Goal: Information Seeking & Learning: Find specific page/section

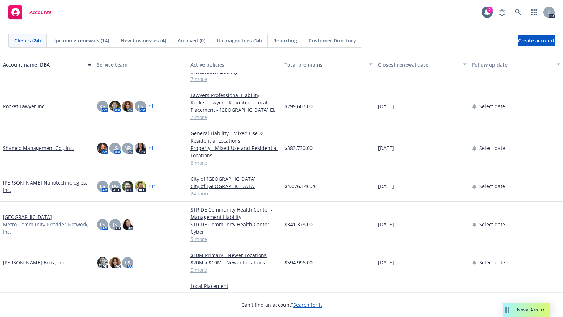
scroll to position [514, 0]
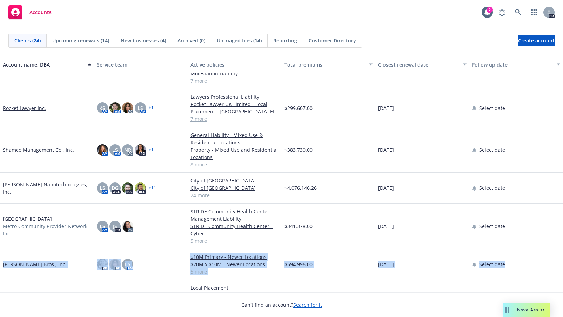
drag, startPoint x: 556, startPoint y: 242, endPoint x: 562, endPoint y: 255, distance: 14.1
click at [563, 265] on html "Accounts 2 PD Clients (24) Upcoming renewals (14) New businesses (4) Archived (…" at bounding box center [281, 158] width 563 height 317
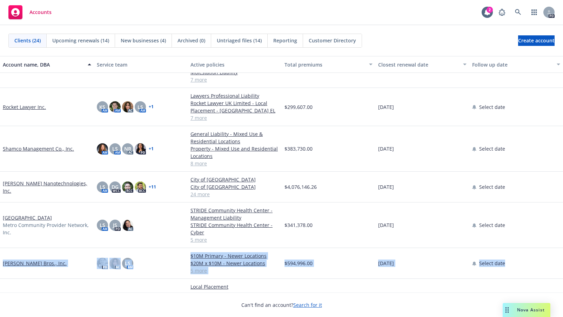
scroll to position [523, 0]
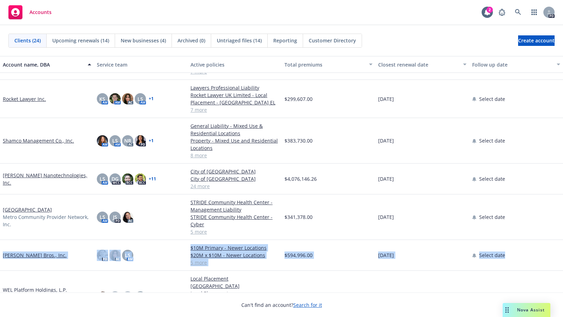
click at [34, 287] on link "WEL Platform Holdings, L.P." at bounding box center [35, 290] width 64 height 7
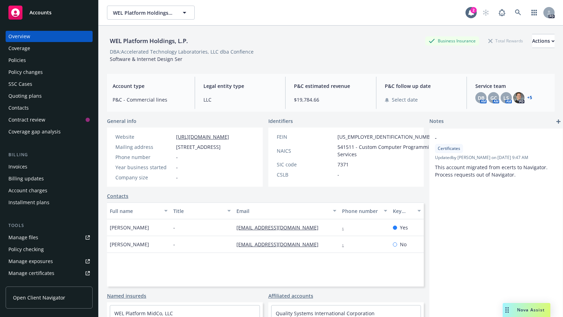
click at [14, 58] on div "Policies" at bounding box center [17, 60] width 18 height 11
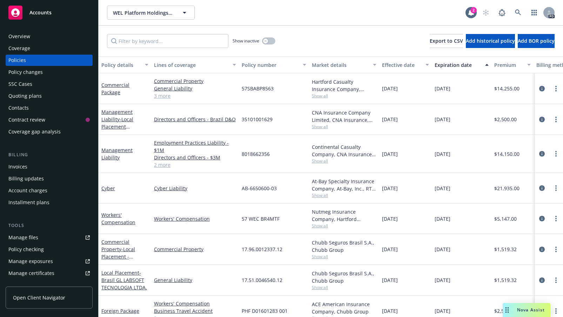
click at [34, 61] on div "Policies" at bounding box center [48, 60] width 81 height 11
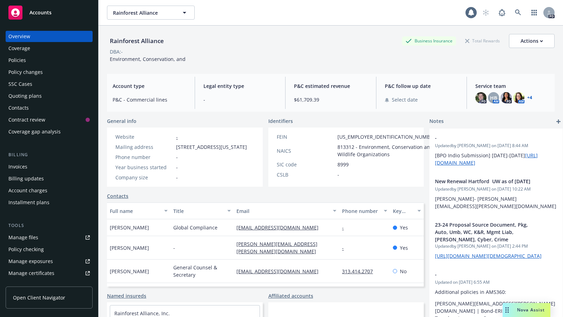
click at [18, 60] on div "Policies" at bounding box center [17, 60] width 18 height 11
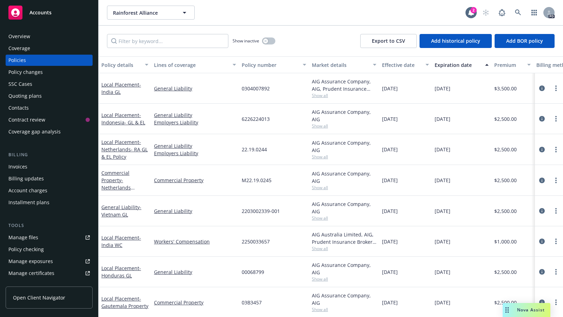
click at [42, 11] on span "Accounts" at bounding box center [40, 13] width 22 height 6
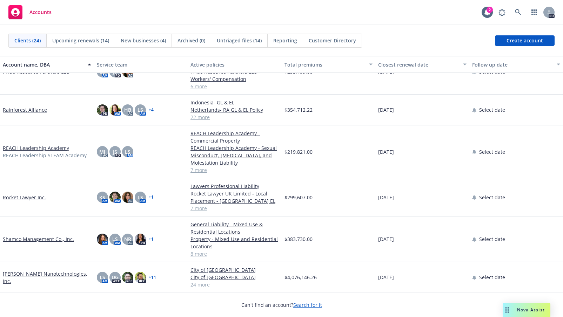
scroll to position [425, 0]
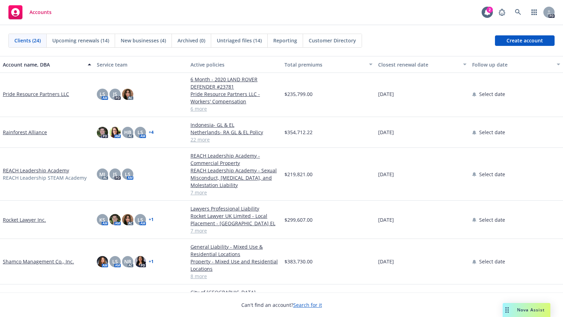
click at [18, 132] on link "Rainforest Alliance" at bounding box center [25, 132] width 44 height 7
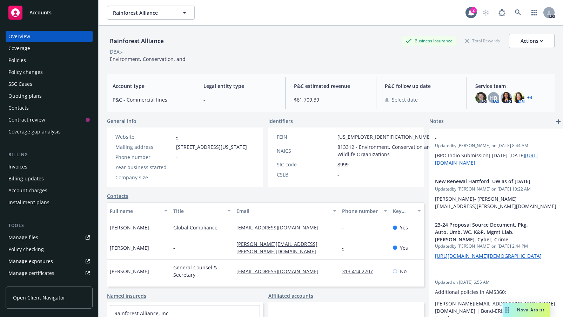
click at [20, 97] on div "Quoting plans" at bounding box center [24, 96] width 33 height 11
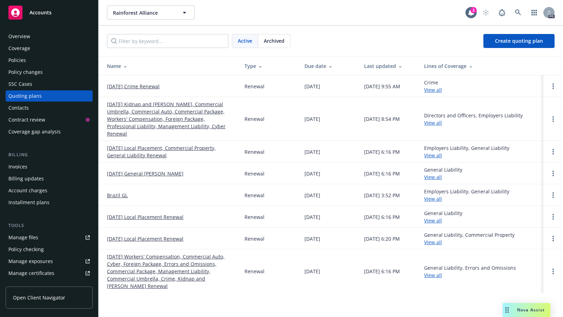
click at [142, 106] on link "11/01/25 Kidnap and Ransom, Commercial Umbrella, Commercial Auto, Commercial Pa…" at bounding box center [170, 119] width 126 height 37
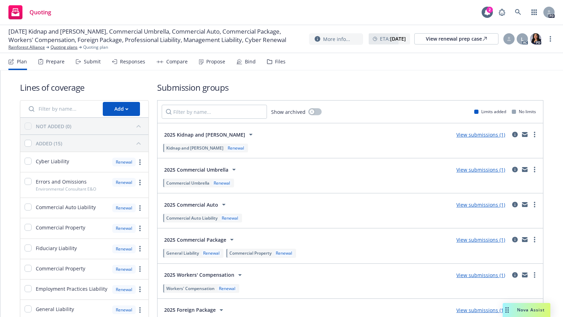
click at [85, 59] on div "Submit" at bounding box center [92, 62] width 17 height 6
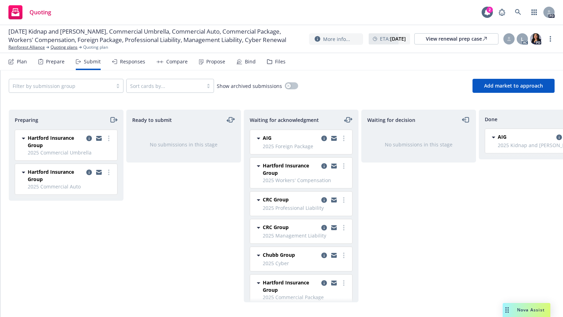
click at [280, 60] on div "Files" at bounding box center [280, 62] width 11 height 6
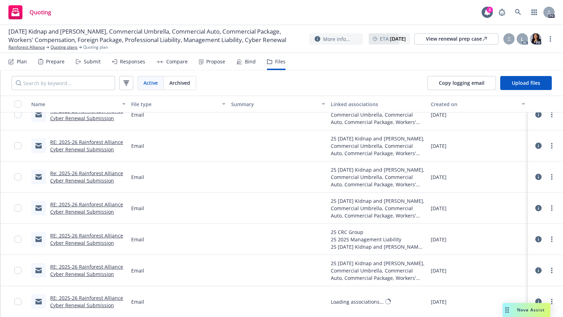
scroll to position [341, 0]
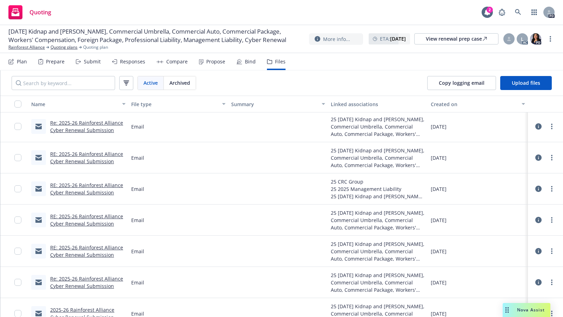
click at [95, 61] on div "Submit" at bounding box center [92, 62] width 17 height 6
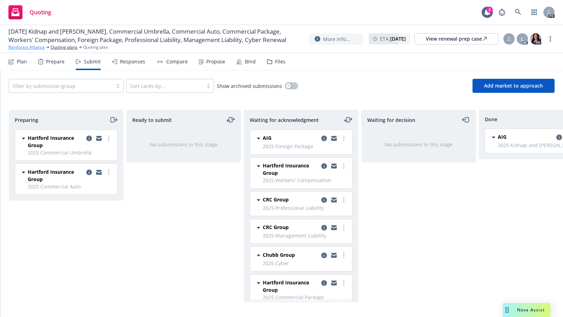
click at [34, 50] on link "Rainforest Alliance" at bounding box center [26, 47] width 36 height 6
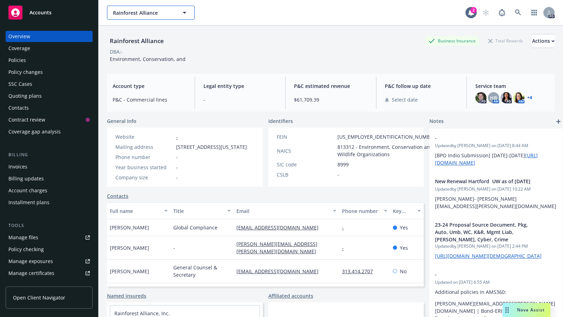
click at [173, 11] on span "Rainforest Alliance" at bounding box center [143, 12] width 61 height 7
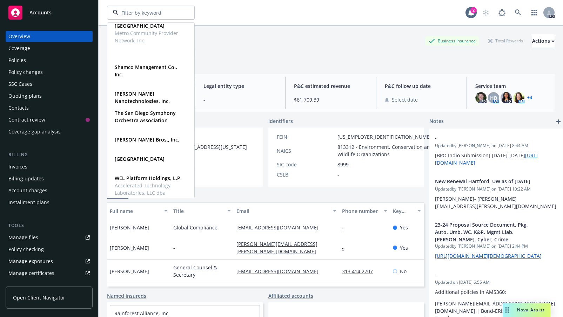
scroll to position [545, 0]
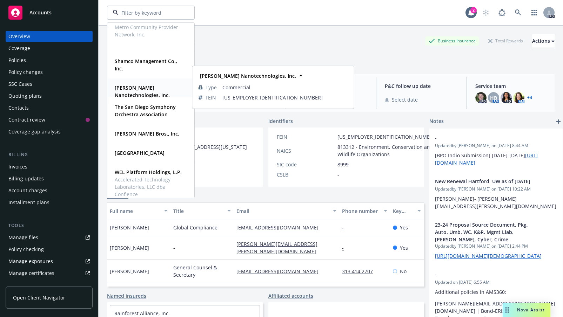
click at [127, 85] on strong "[PERSON_NAME] Nanotechnologies, Inc." at bounding box center [142, 92] width 55 height 14
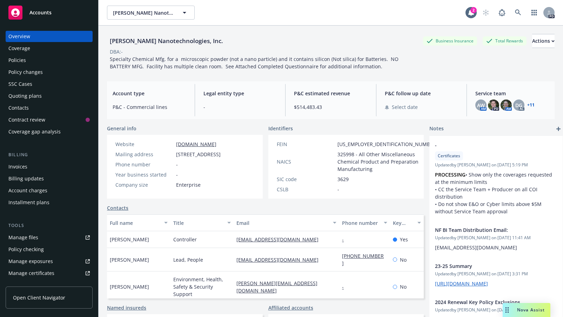
click at [12, 59] on div "Policies" at bounding box center [17, 60] width 18 height 11
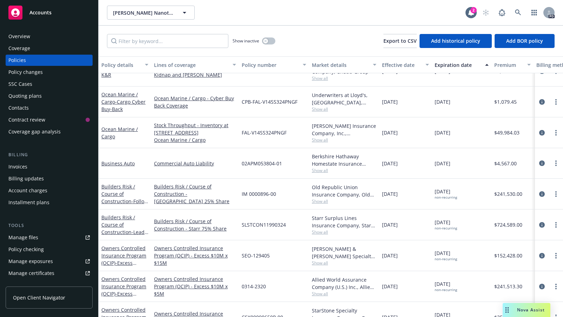
scroll to position [388, 0]
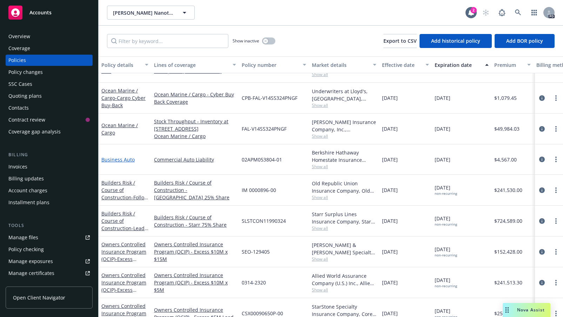
click at [112, 163] on link "Business Auto" at bounding box center [117, 159] width 33 height 7
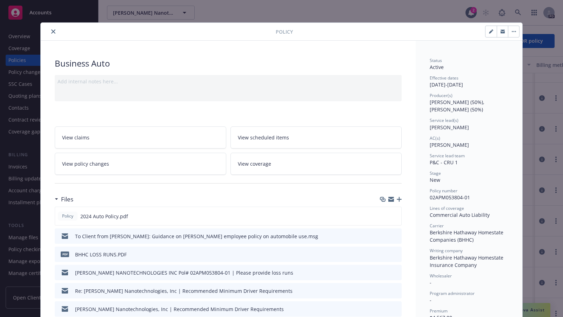
click at [51, 33] on icon "close" at bounding box center [53, 31] width 4 height 4
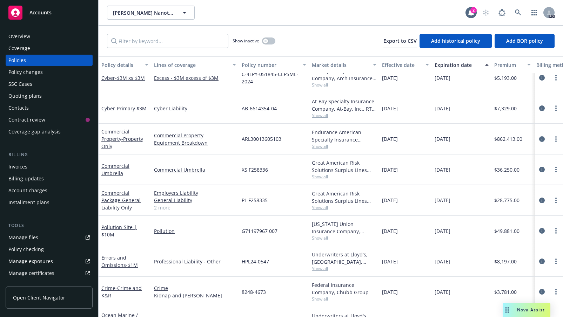
scroll to position [173, 0]
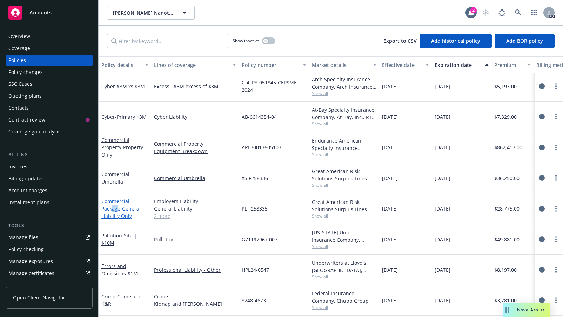
drag, startPoint x: 111, startPoint y: 209, endPoint x: 116, endPoint y: 207, distance: 5.7
click at [116, 208] on link "Commercial Package - General Liability Only" at bounding box center [120, 208] width 39 height 21
click at [111, 171] on link "Commercial Umbrella" at bounding box center [115, 178] width 28 height 14
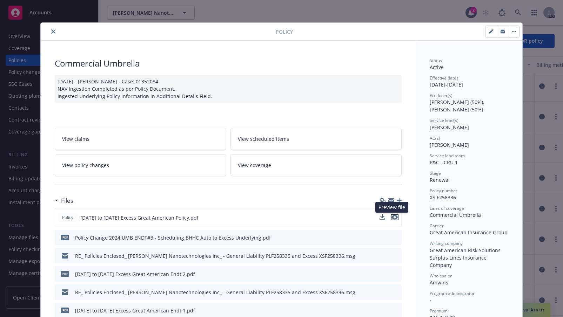
click at [392, 216] on icon "preview file" at bounding box center [395, 217] width 6 height 5
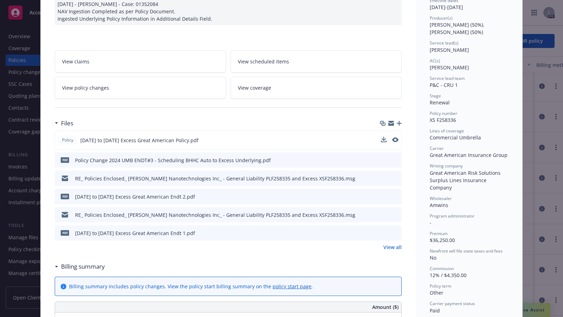
scroll to position [79, 0]
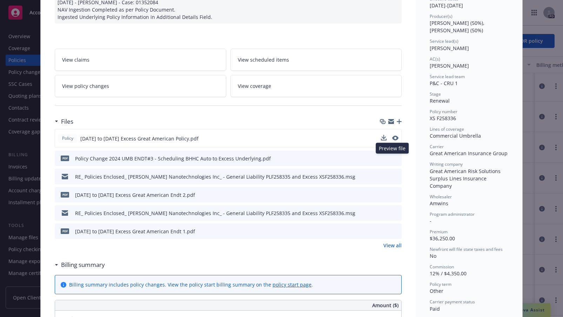
click at [392, 157] on icon "preview file" at bounding box center [395, 158] width 6 height 5
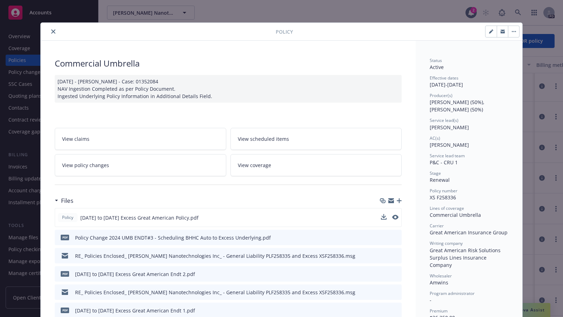
click at [51, 30] on icon "close" at bounding box center [53, 31] width 4 height 4
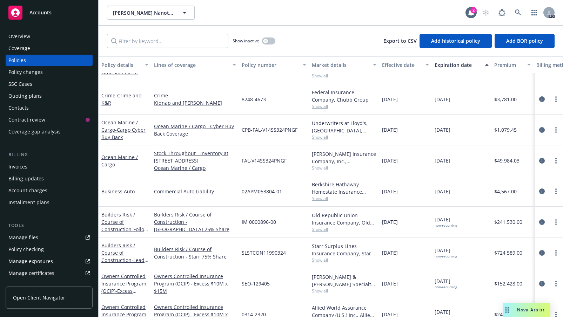
scroll to position [365, 0]
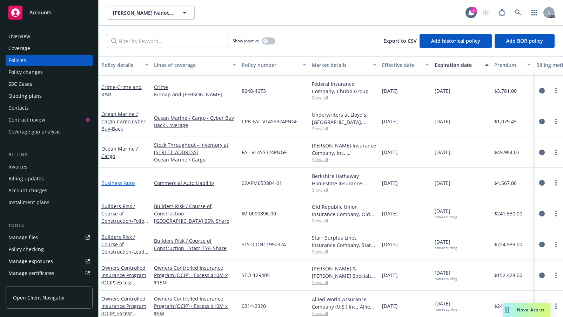
click at [121, 187] on link "Business Auto" at bounding box center [117, 183] width 33 height 7
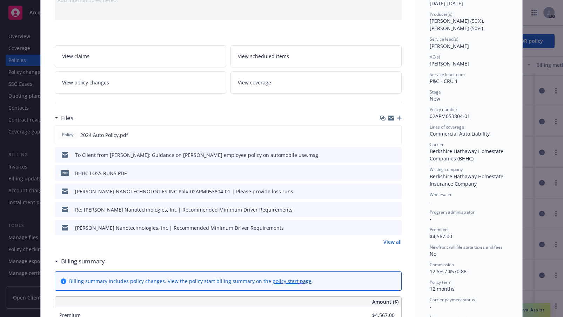
scroll to position [82, 0]
click at [389, 241] on link "View all" at bounding box center [392, 240] width 18 height 7
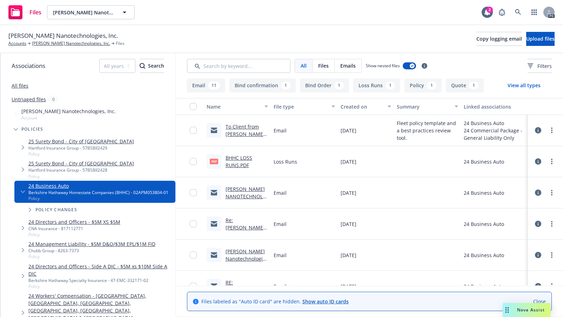
click at [237, 196] on link "[PERSON_NAME] NANOTECHNOLOGIES INC Pol# 02APM053804-01 | Please provide loss ru…" at bounding box center [246, 208] width 41 height 44
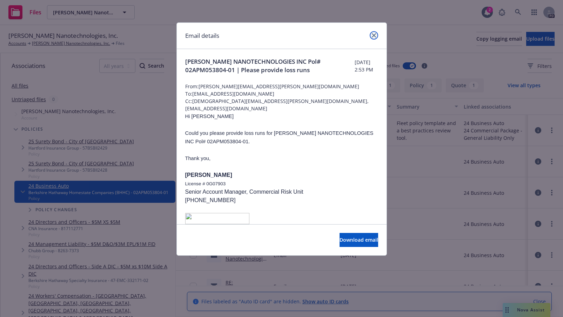
click at [372, 33] on icon "close" at bounding box center [374, 35] width 4 height 4
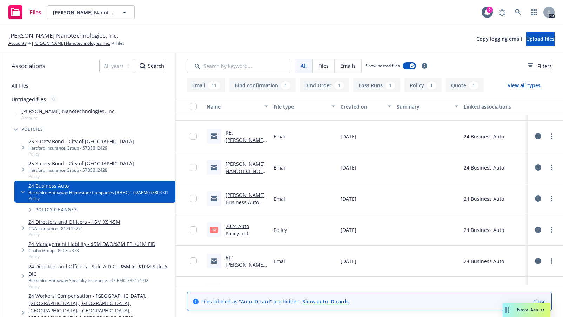
scroll to position [184, 0]
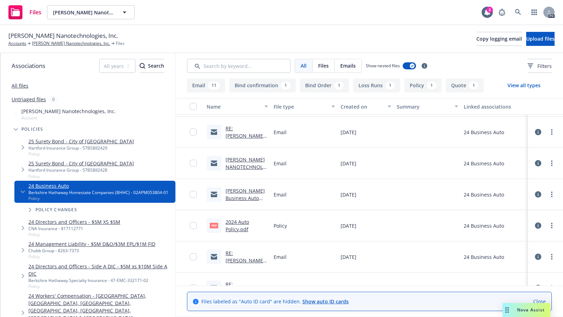
click at [236, 190] on link "Sila Business Auto pol#02APM053804-01 _ How to File an Auto Claim.msg" at bounding box center [246, 210] width 41 height 44
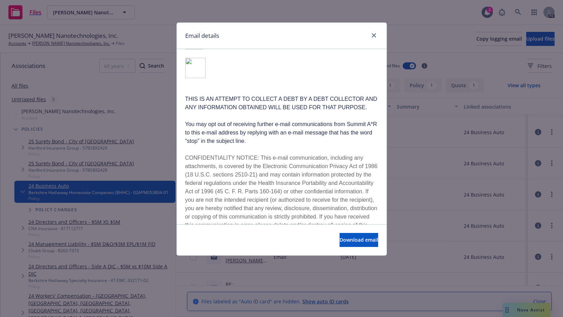
scroll to position [1013, 0]
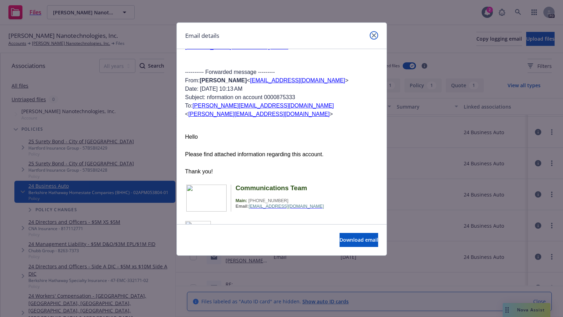
click at [374, 36] on icon "close" at bounding box center [374, 35] width 4 height 4
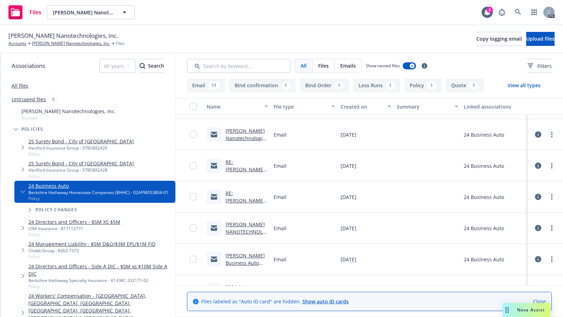
scroll to position [104, 0]
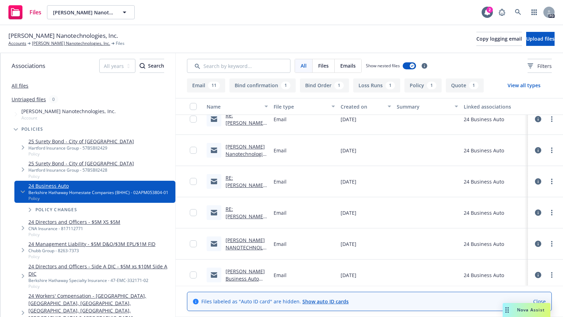
click at [228, 246] on link "SILA NANOTECHNOLOGIES INC Pol# 02APM053804-01 | Please provide a copy of driver…" at bounding box center [246, 262] width 41 height 51
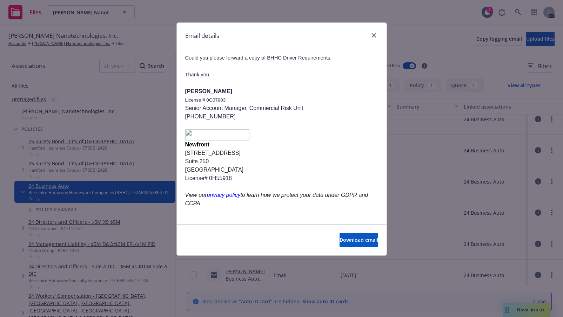
scroll to position [0, 0]
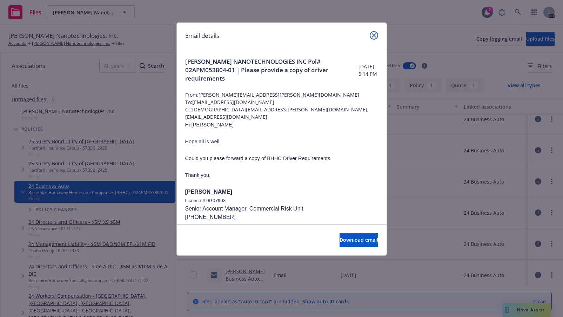
click at [374, 33] on icon "close" at bounding box center [374, 35] width 4 height 4
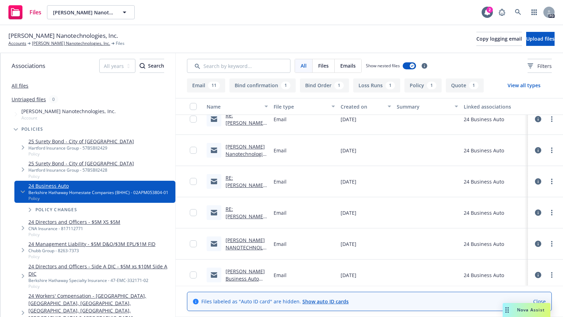
click at [234, 152] on link "Sila Nanotechnologies, Inc | Recommended Minimum Driver Requirements" at bounding box center [247, 165] width 42 height 44
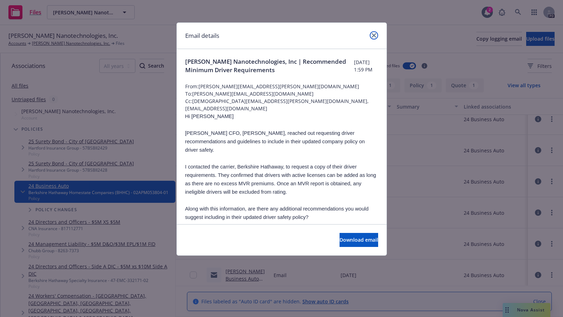
click at [373, 33] on icon "close" at bounding box center [374, 35] width 4 height 4
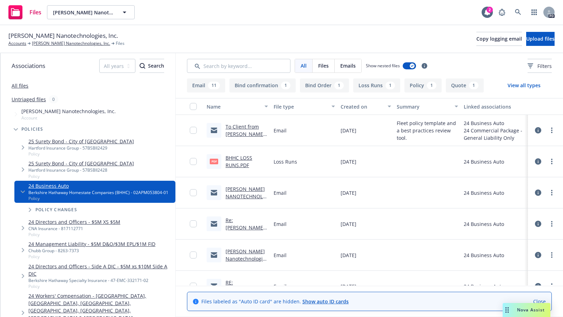
click at [233, 195] on link "SILA NANOTECHNOLOGIES INC Pol# 02APM053804-01 | Please provide loss runs" at bounding box center [246, 208] width 41 height 44
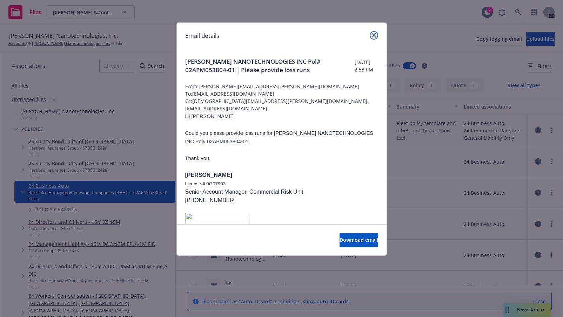
click at [370, 36] on link "close" at bounding box center [374, 35] width 8 height 8
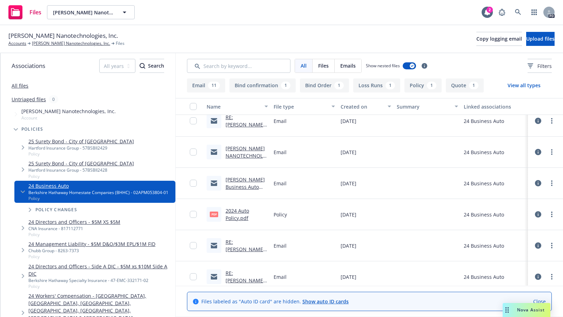
scroll to position [196, 0]
click at [237, 212] on link "2024 Auto Policy.pdf" at bounding box center [238, 213] width 24 height 14
click at [53, 42] on link "[PERSON_NAME] Nanotechnologies, Inc." at bounding box center [71, 43] width 78 height 6
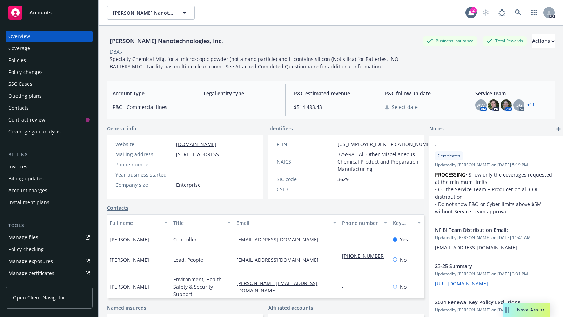
click at [18, 60] on div "Policies" at bounding box center [17, 60] width 18 height 11
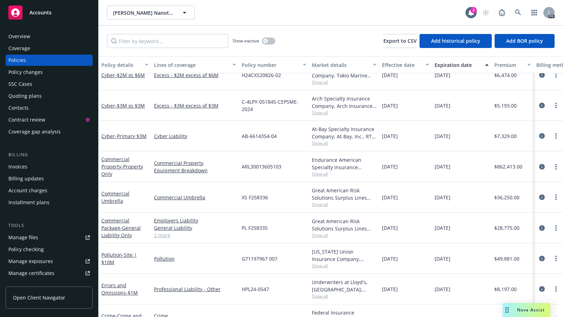
scroll to position [178, 0]
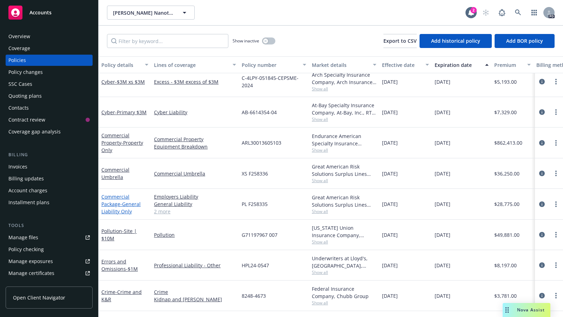
click at [118, 202] on link "Commercial Package - General Liability Only" at bounding box center [120, 204] width 39 height 21
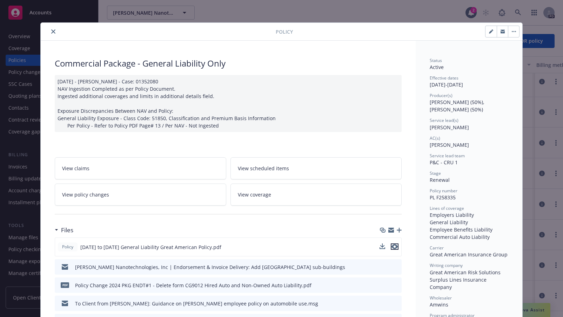
click at [393, 247] on icon "preview file" at bounding box center [395, 247] width 6 height 5
click at [51, 31] on icon "close" at bounding box center [53, 31] width 4 height 4
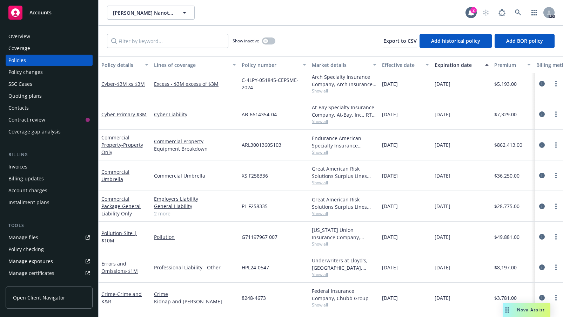
scroll to position [193, 0]
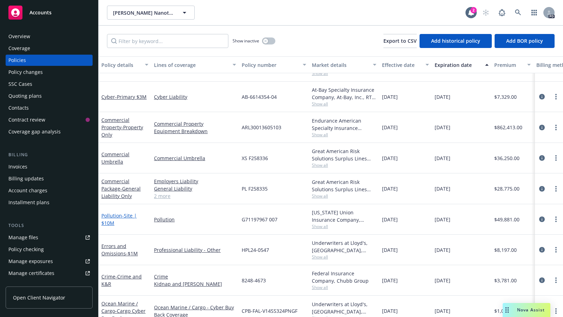
click at [116, 218] on link "Pollution - Site | $10M" at bounding box center [118, 220] width 35 height 14
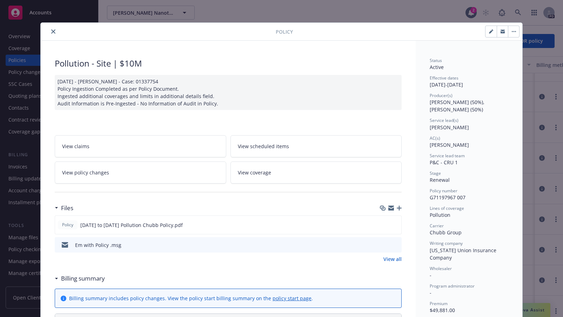
click at [51, 32] on icon "close" at bounding box center [53, 31] width 4 height 4
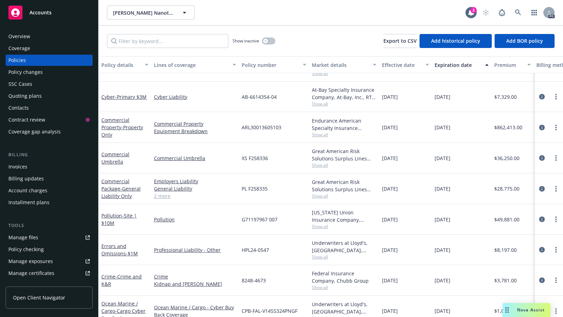
click at [52, 31] on div "Overview" at bounding box center [48, 36] width 81 height 11
